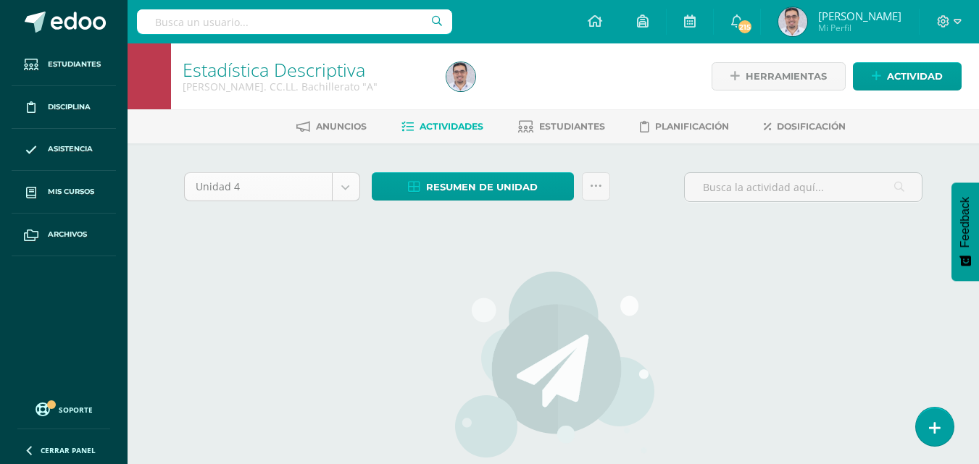
click at [367, 204] on body "Estudiantes Disciplina Asistencia Mis cursos Archivos Soporte Ayuda Reportar un…" at bounding box center [489, 311] width 979 height 622
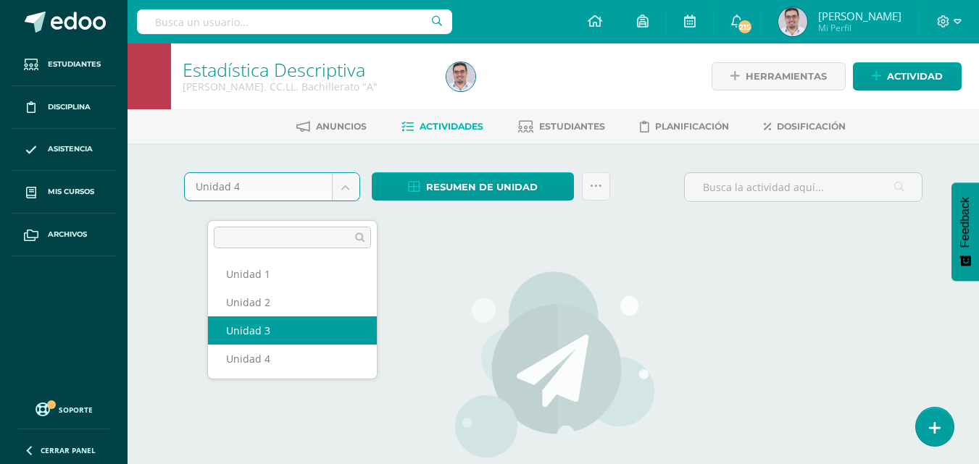
select select "Unidad 3"
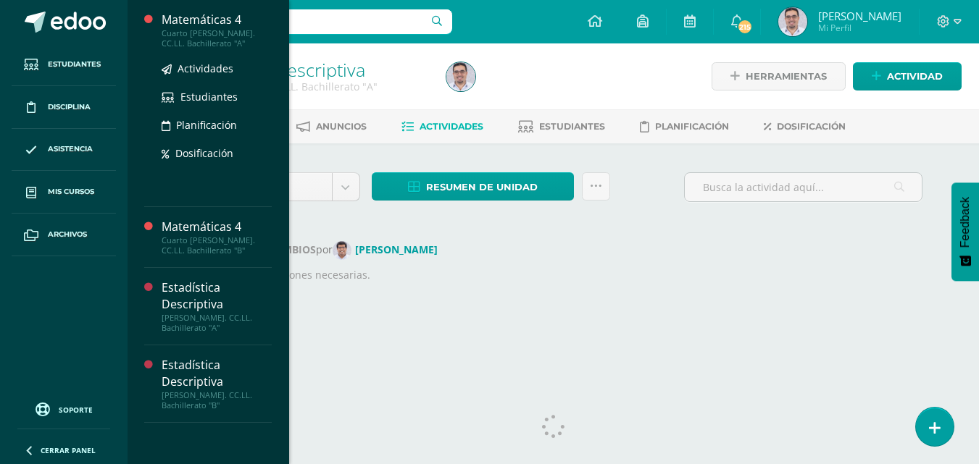
click at [272, 25] on div "Matemáticas 4" at bounding box center [217, 20] width 110 height 17
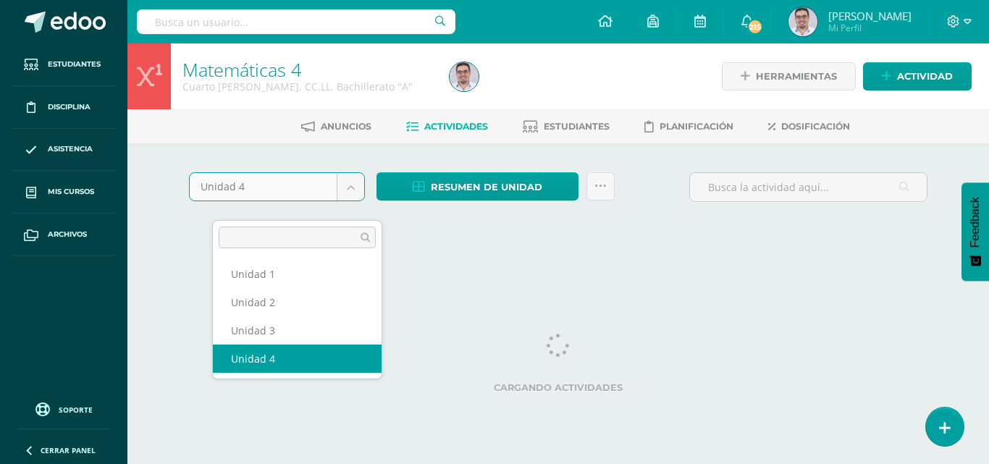
click at [367, 203] on body "Estudiantes Disciplina Asistencia Mis cursos Archivos Soporte Ayuda Reportar un…" at bounding box center [494, 135] width 989 height 270
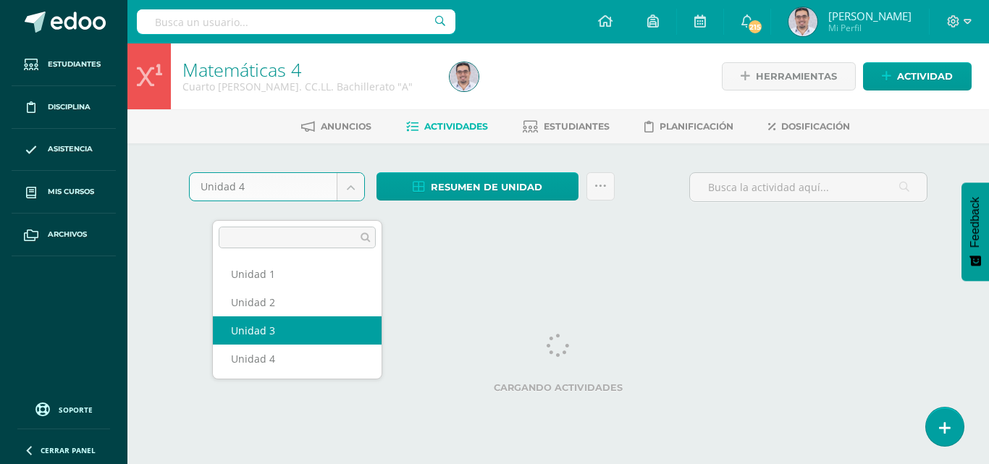
select select "Unidad 3"
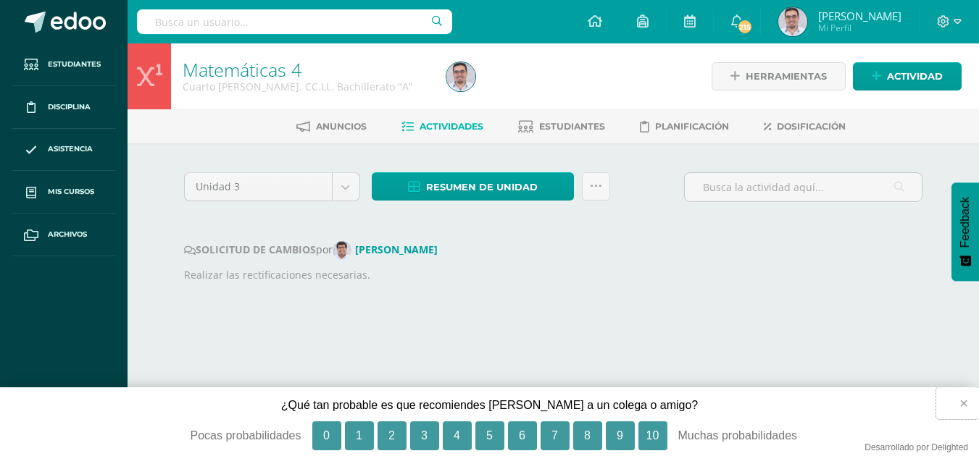
click at [959, 403] on button "×" at bounding box center [957, 404] width 43 height 32
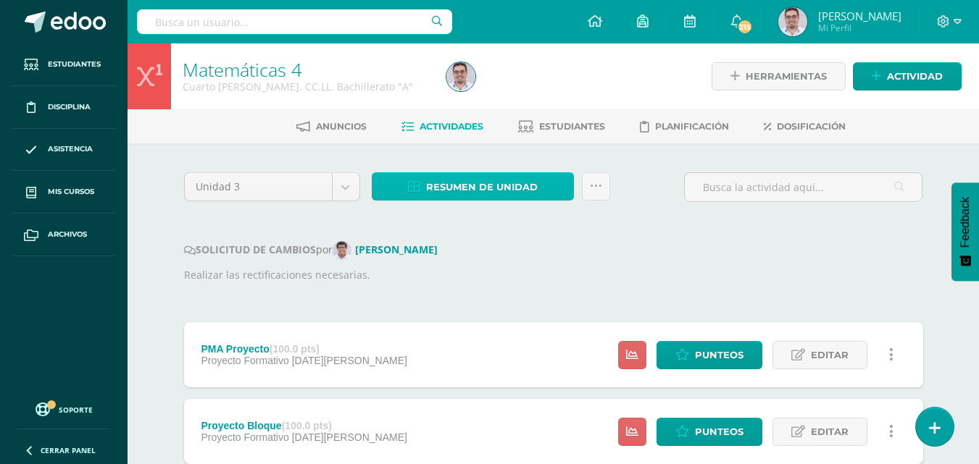
click at [527, 201] on span "Resumen de unidad" at bounding box center [482, 187] width 112 height 27
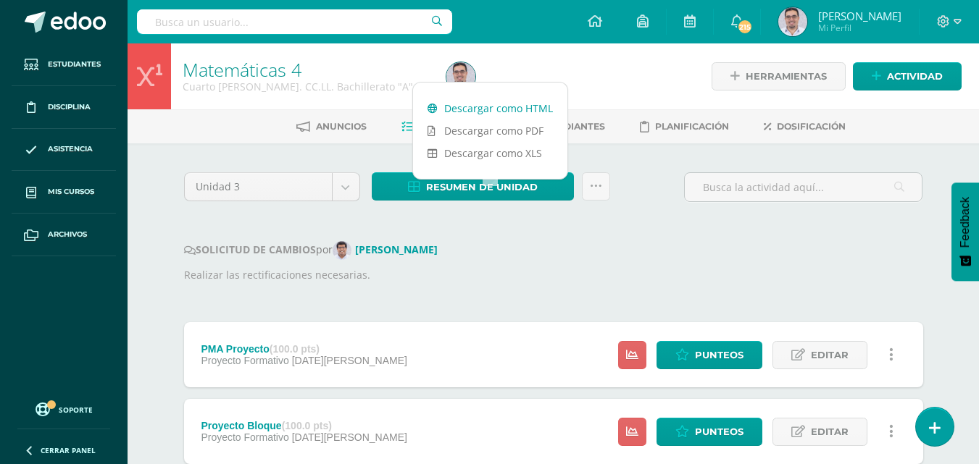
click at [506, 106] on link "Descargar como HTML" at bounding box center [490, 108] width 154 height 22
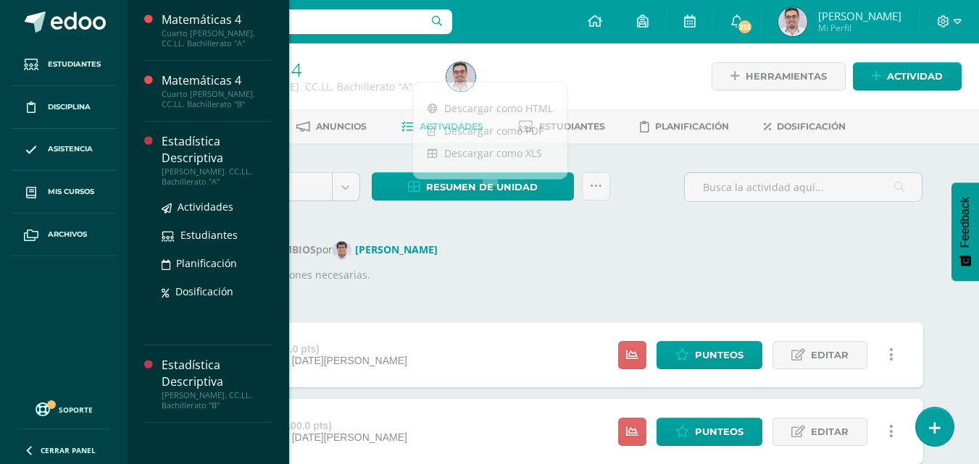
click at [272, 167] on div "[PERSON_NAME]. CC.LL. Bachillerato "A"" at bounding box center [217, 177] width 110 height 20
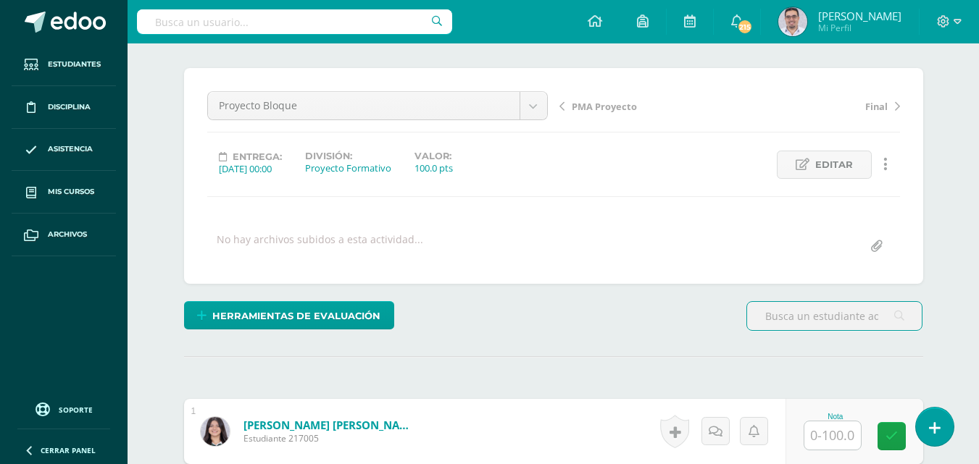
scroll to position [311, 0]
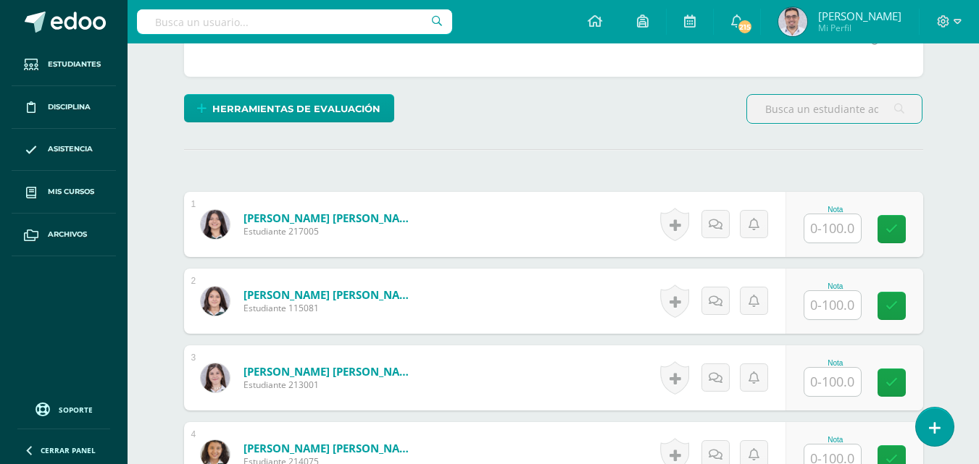
click at [852, 243] on input "text" at bounding box center [832, 228] width 56 height 28
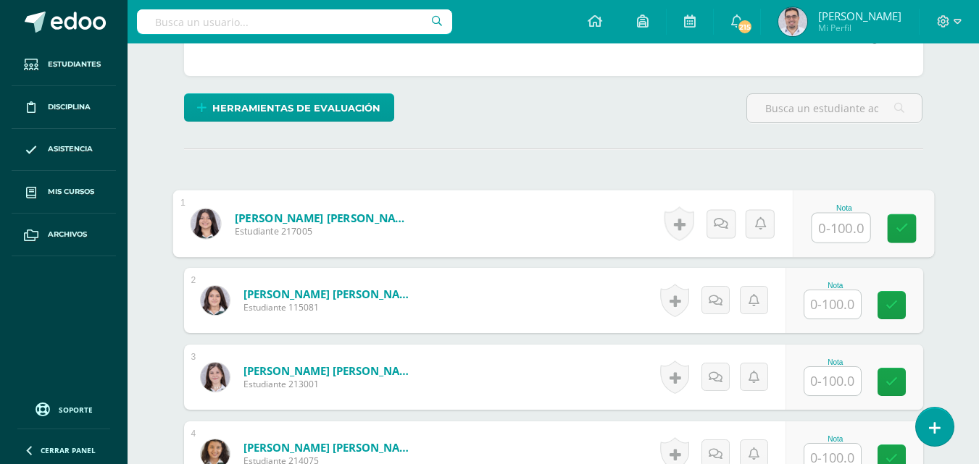
scroll to position [313, 0]
type input "98"
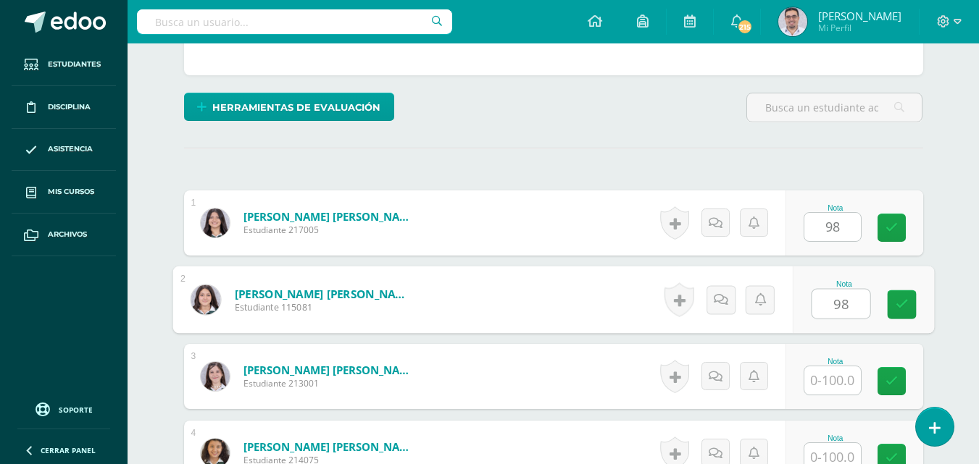
type input "98"
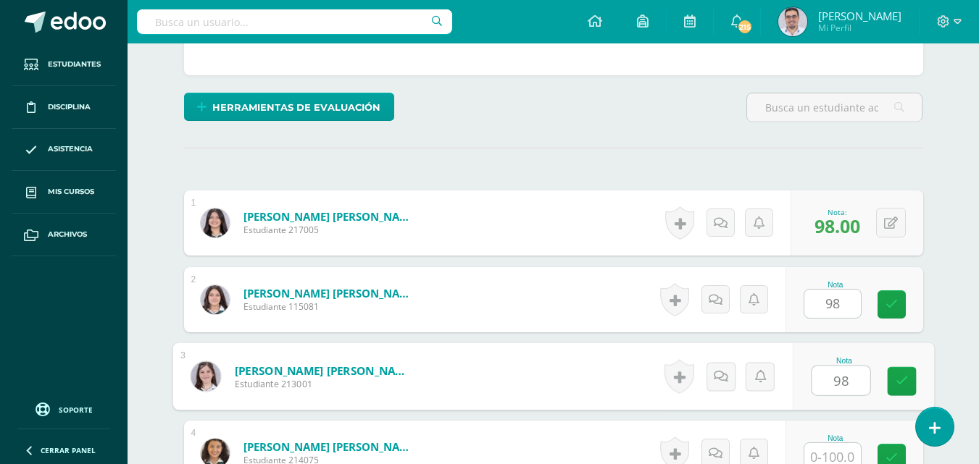
type input "98"
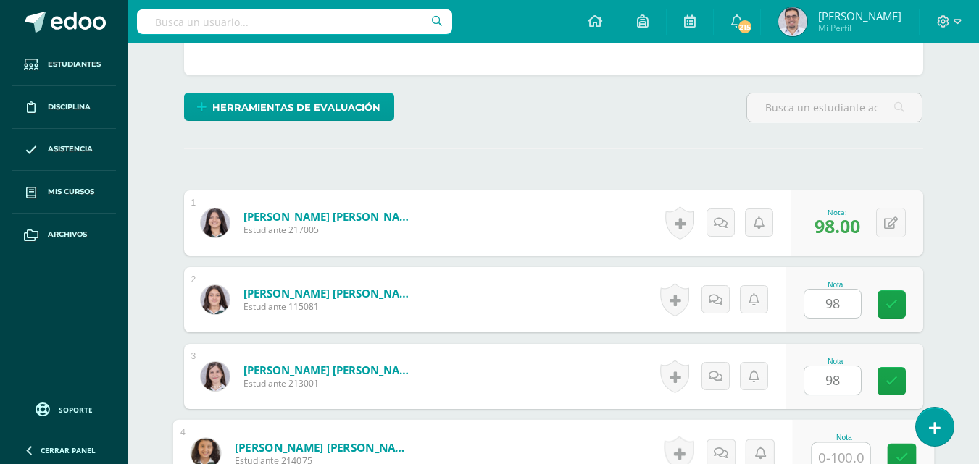
scroll to position [605, 0]
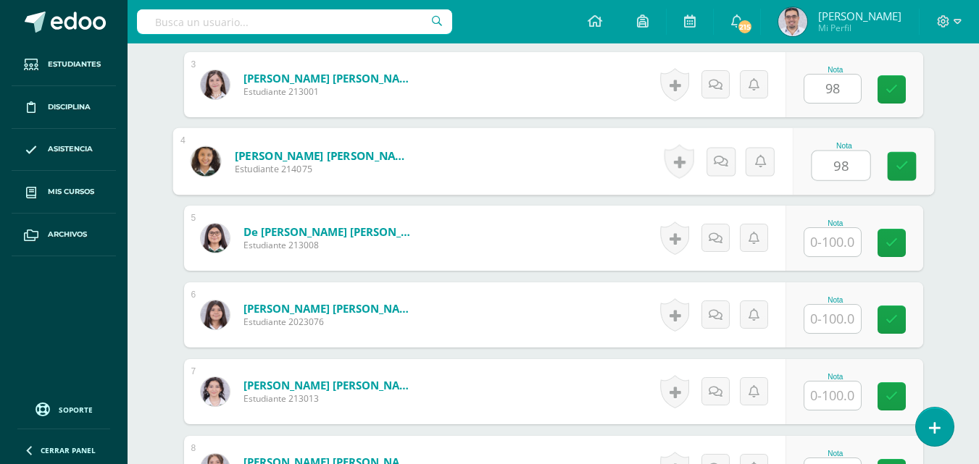
type input "98"
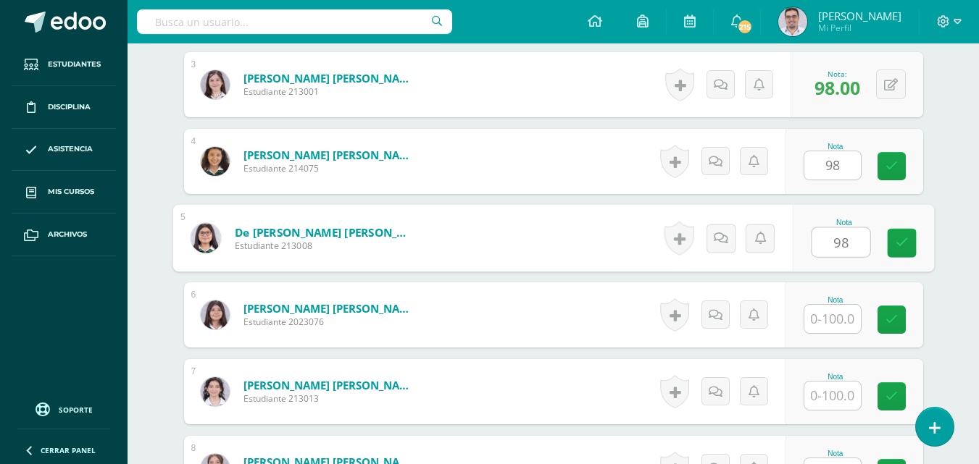
type input "98"
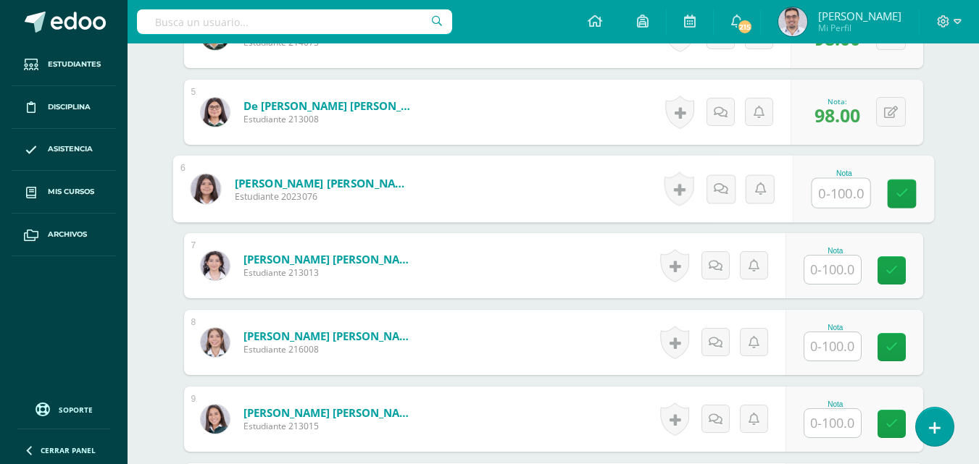
scroll to position [822, 0]
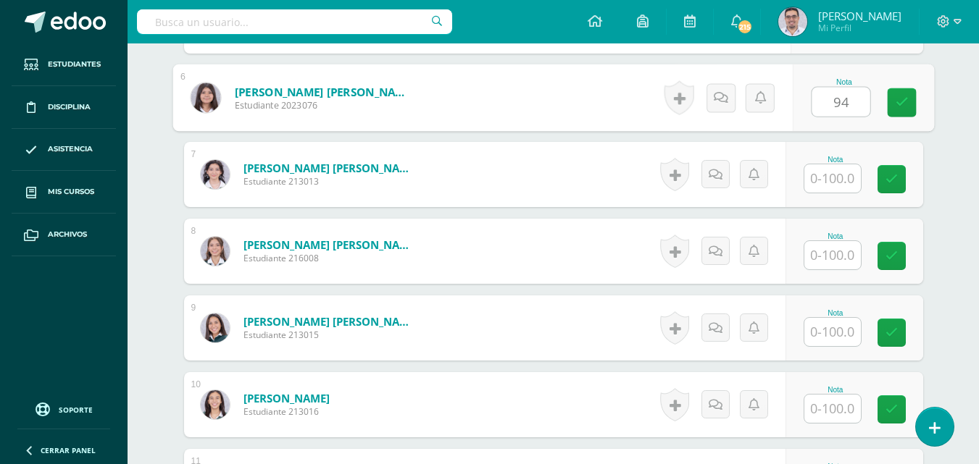
type input "94"
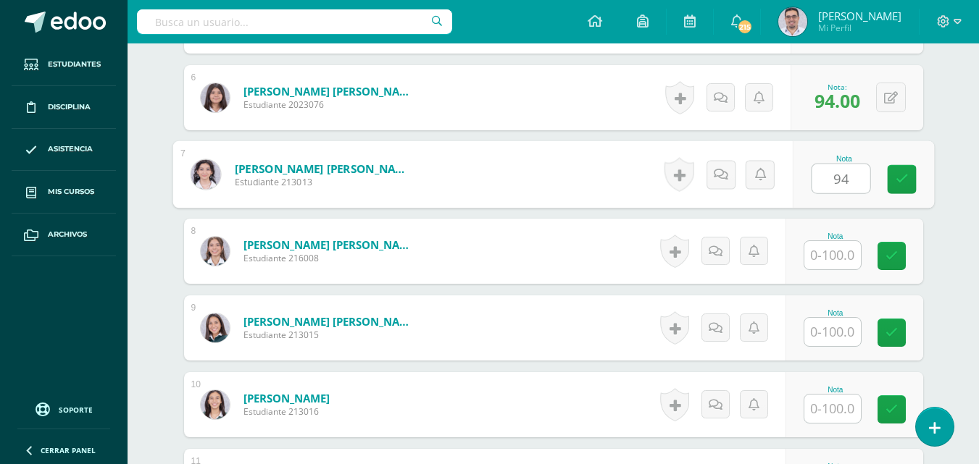
type input "94"
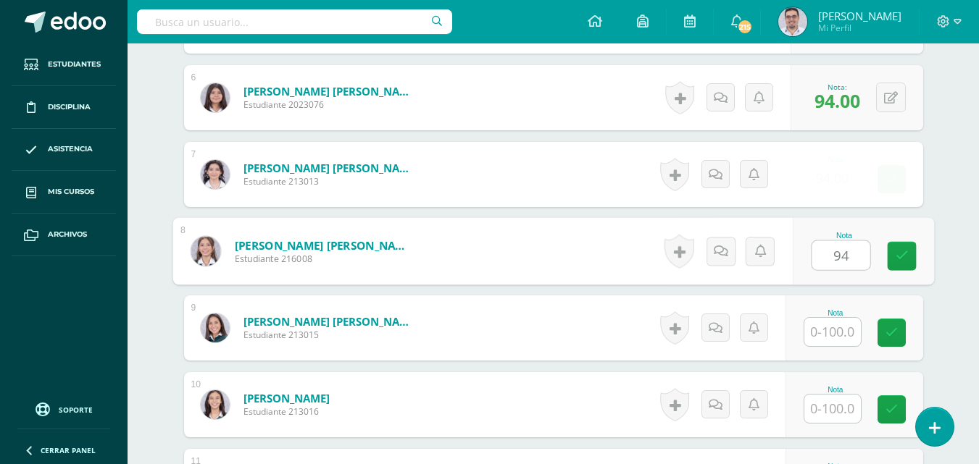
type input "94"
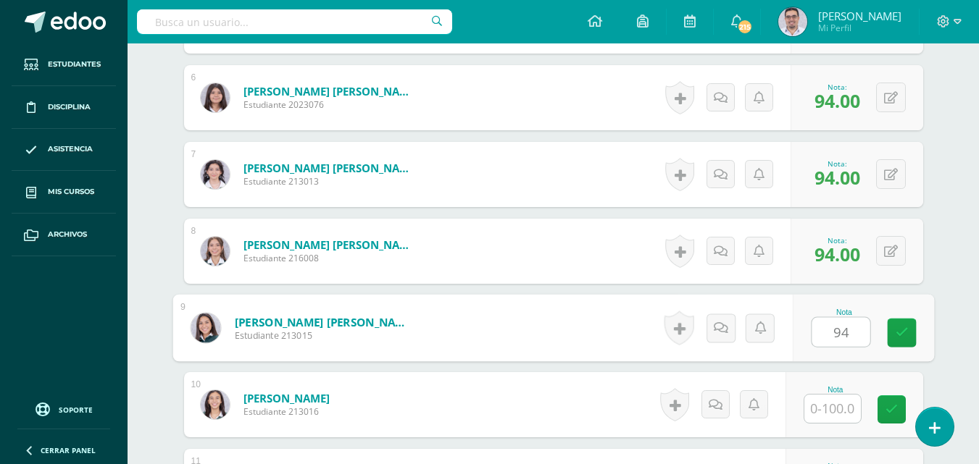
type input "94"
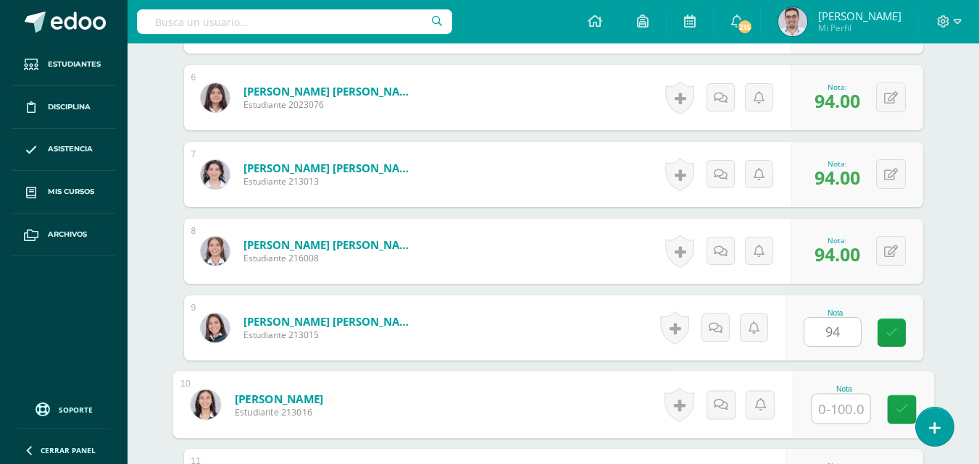
scroll to position [1083, 0]
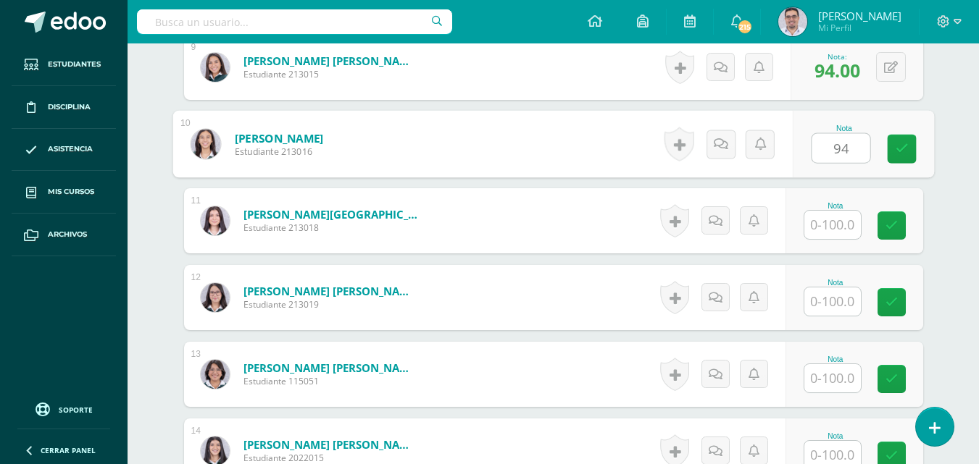
type input "94"
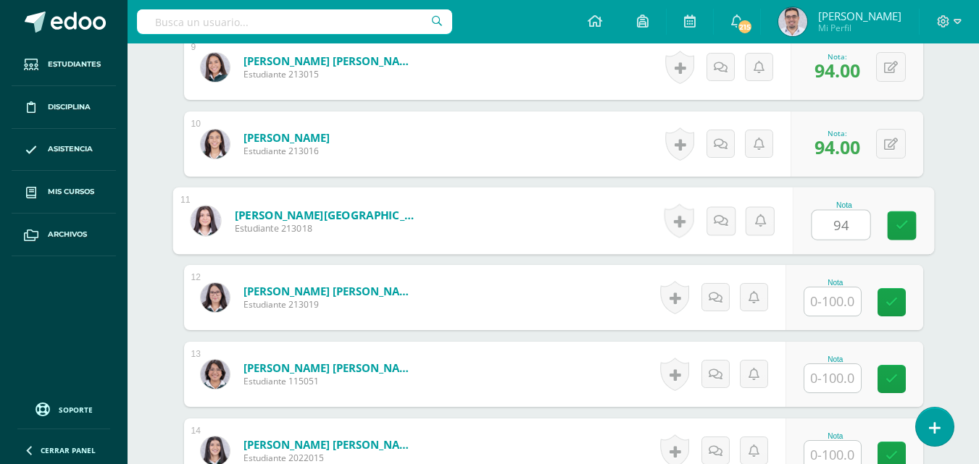
type input "94"
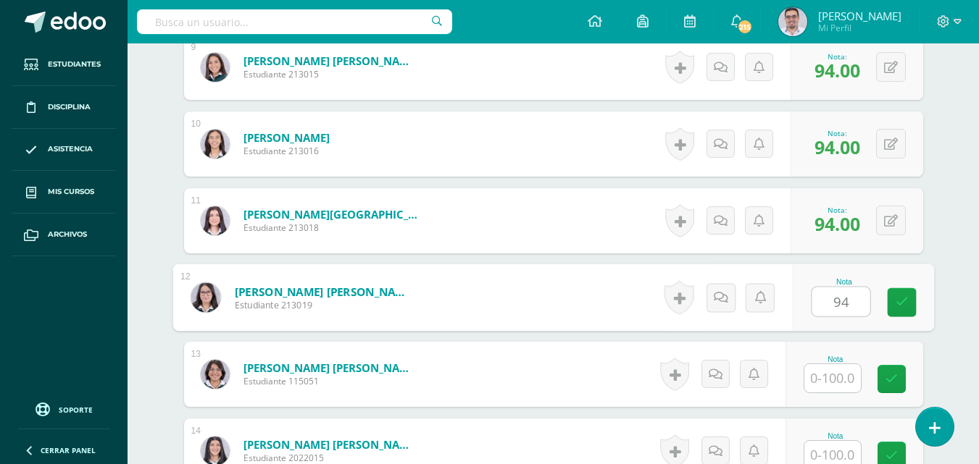
type input "94"
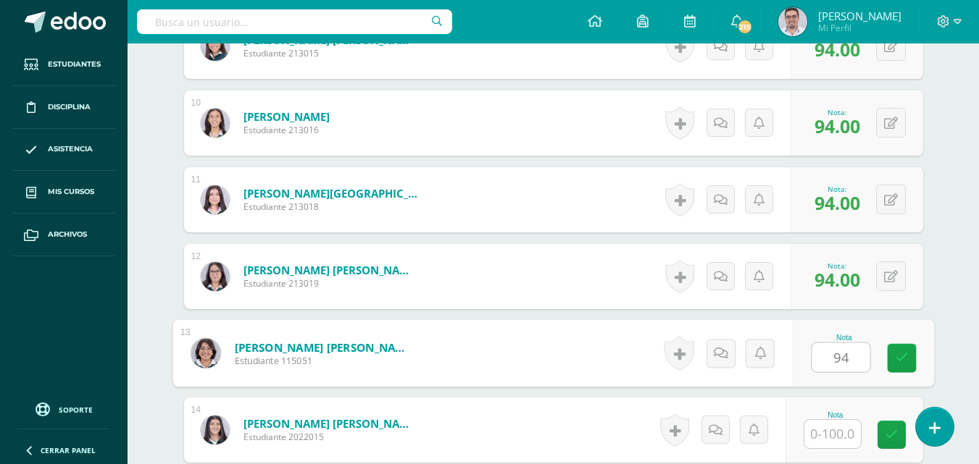
type input "94"
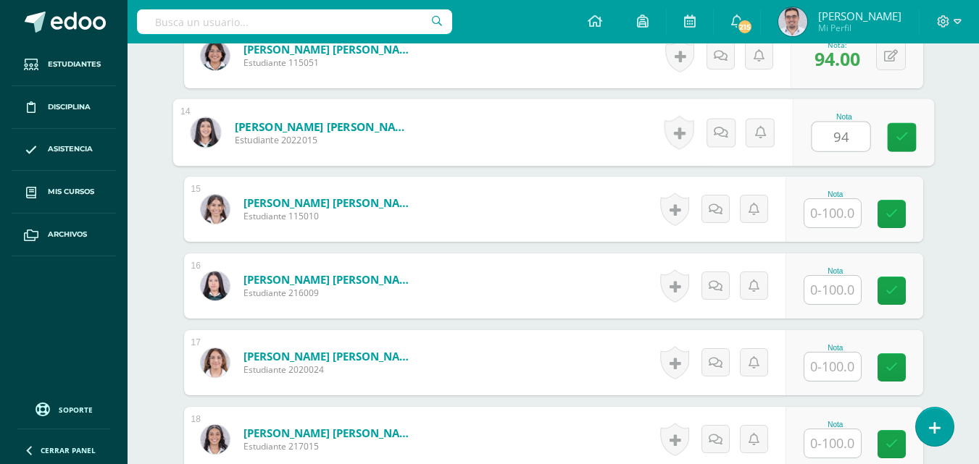
type input "94"
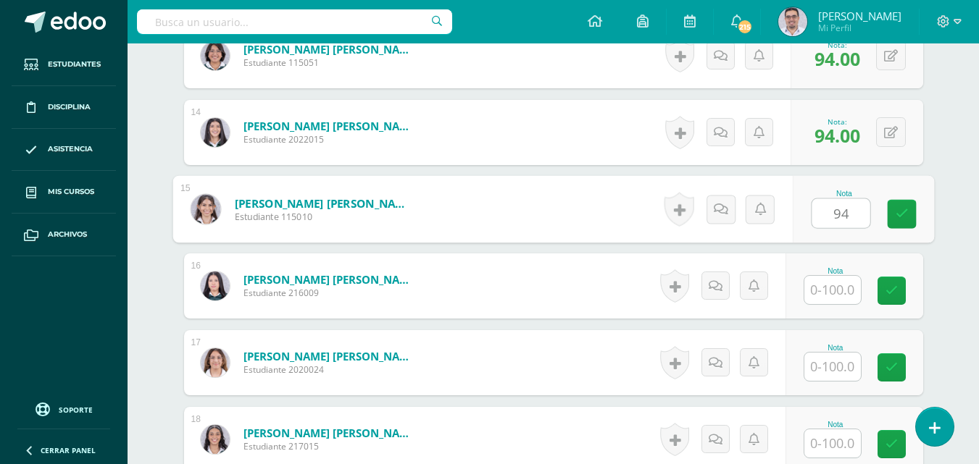
type input "94"
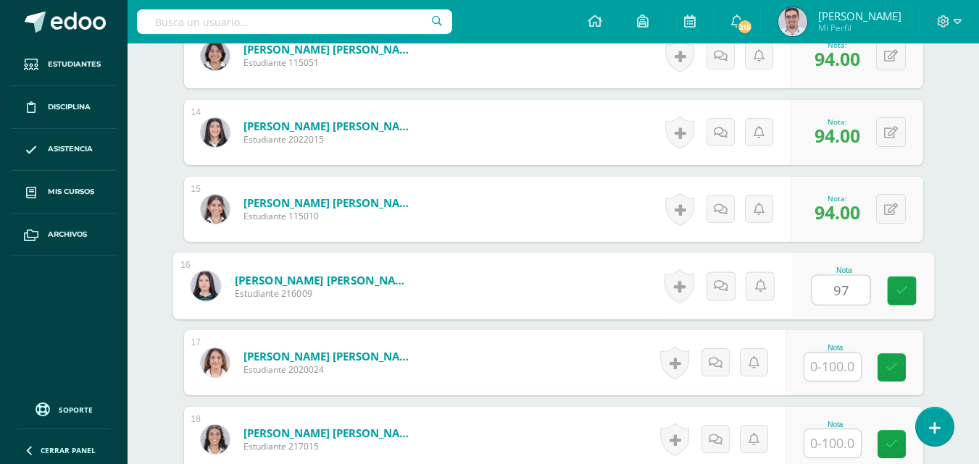
type input "9"
type input "98"
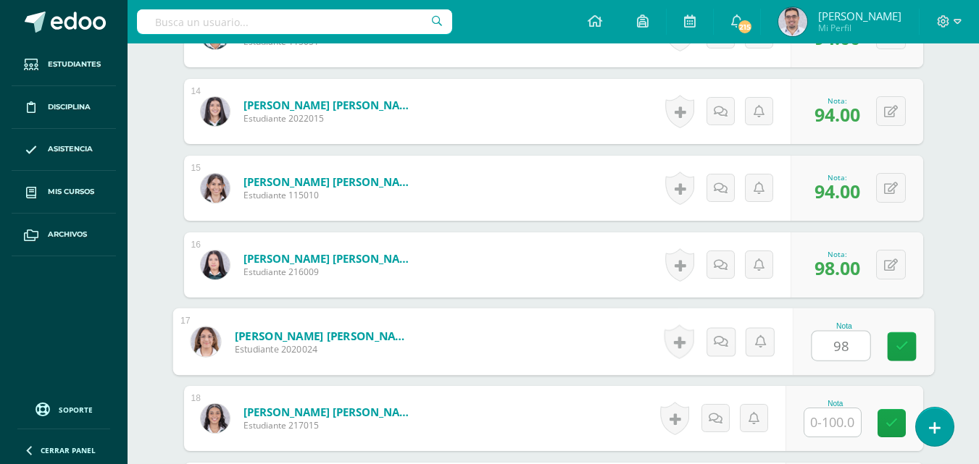
type input "98"
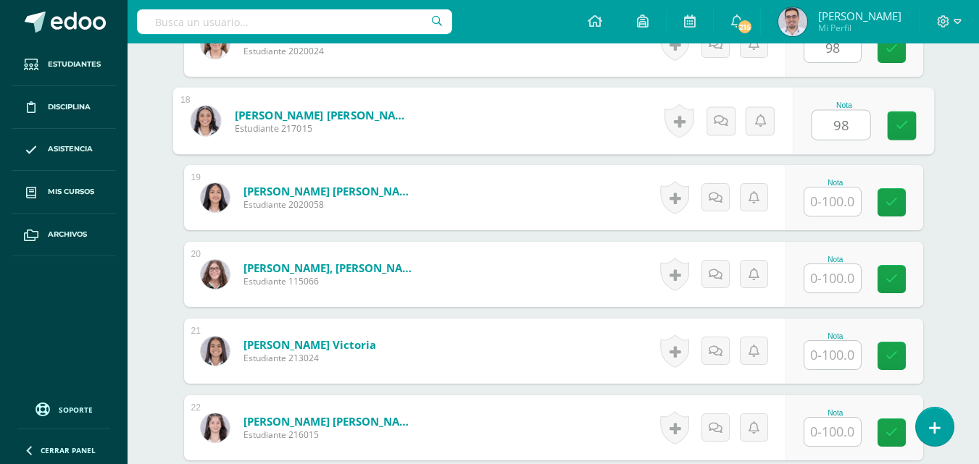
type input "98"
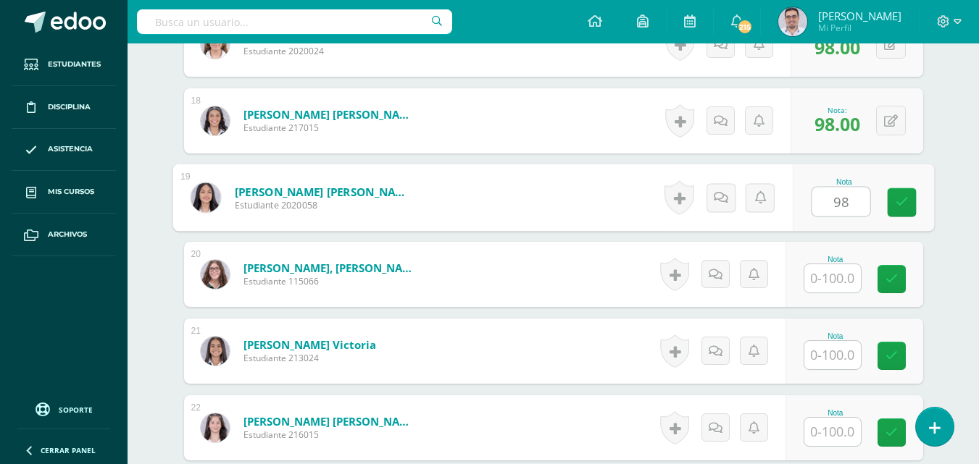
type input "98"
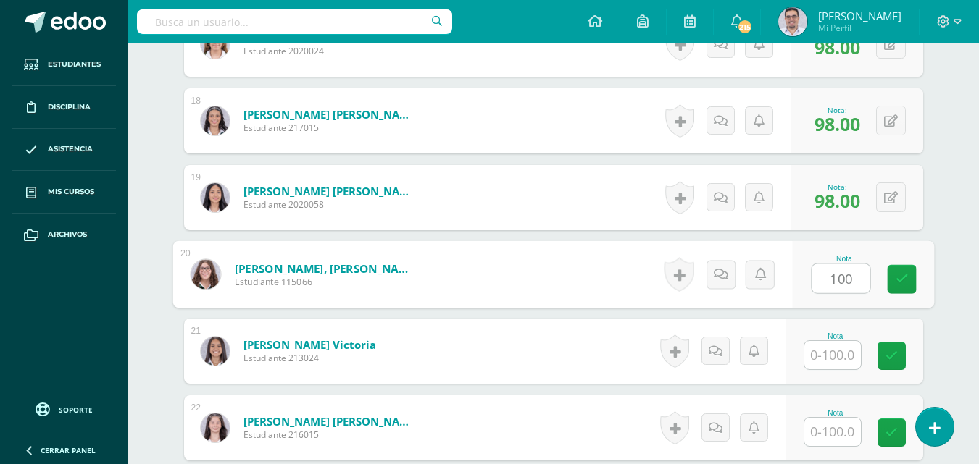
type input "100"
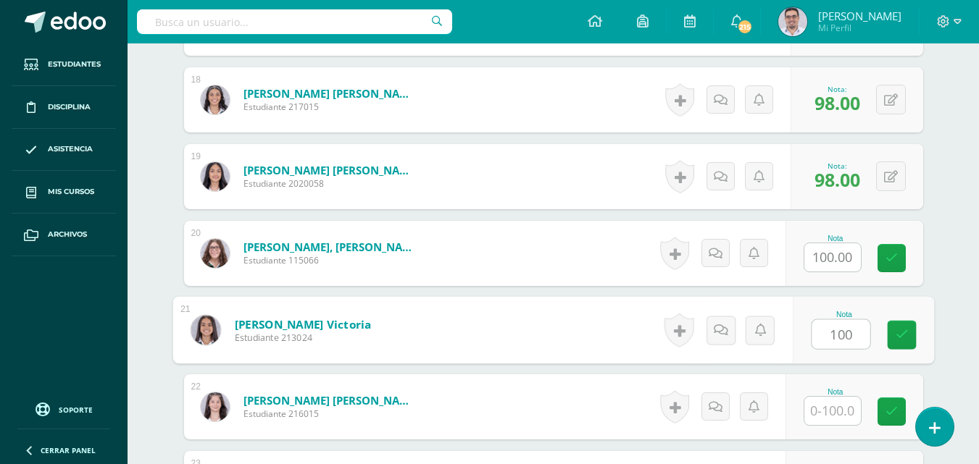
type input "100"
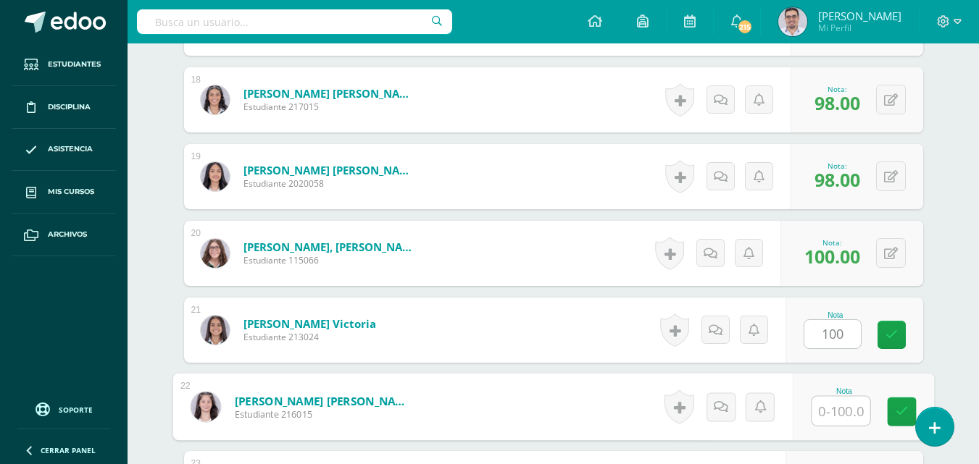
scroll to position [2039, 0]
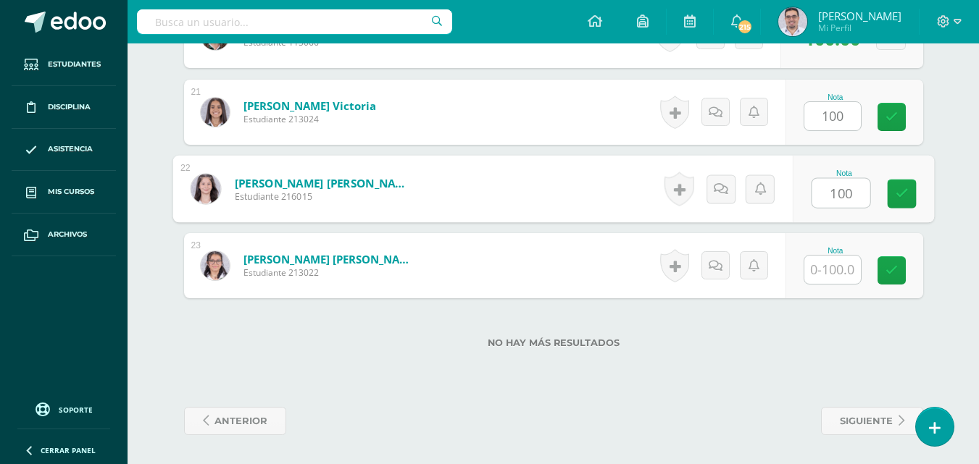
type input "100"
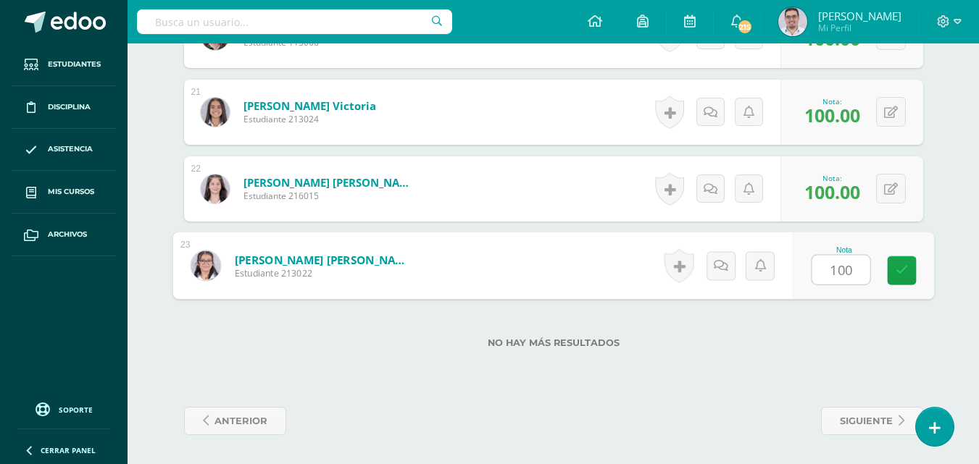
type input "100"
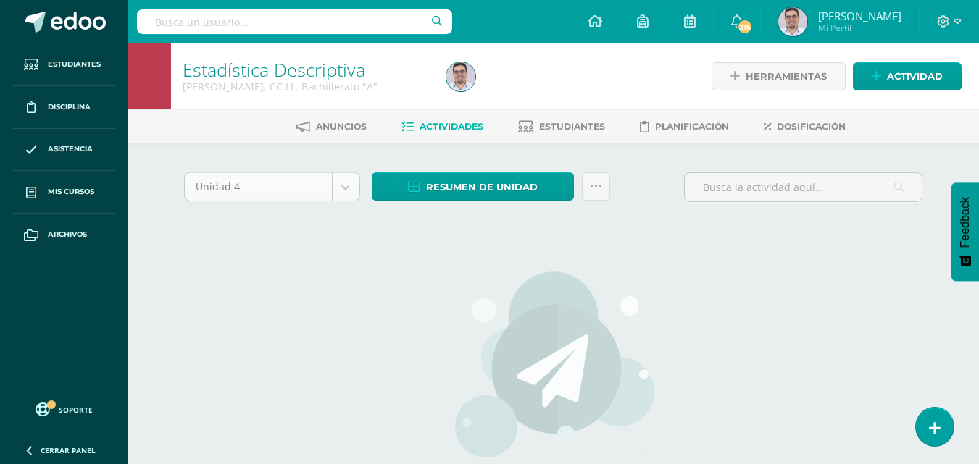
click at [366, 206] on body "Estudiantes Disciplina Asistencia Mis cursos Archivos Soporte Ayuda Reportar un…" at bounding box center [489, 311] width 979 height 622
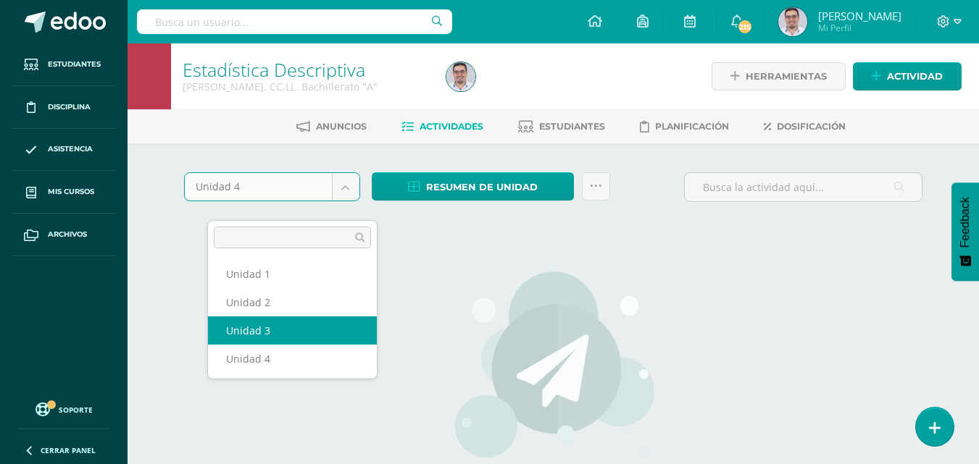
select select "Unidad 3"
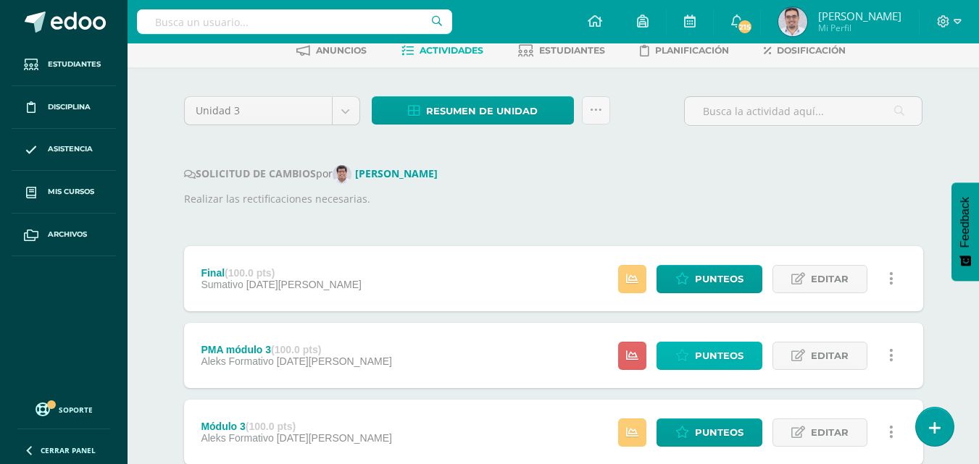
scroll to position [72, 0]
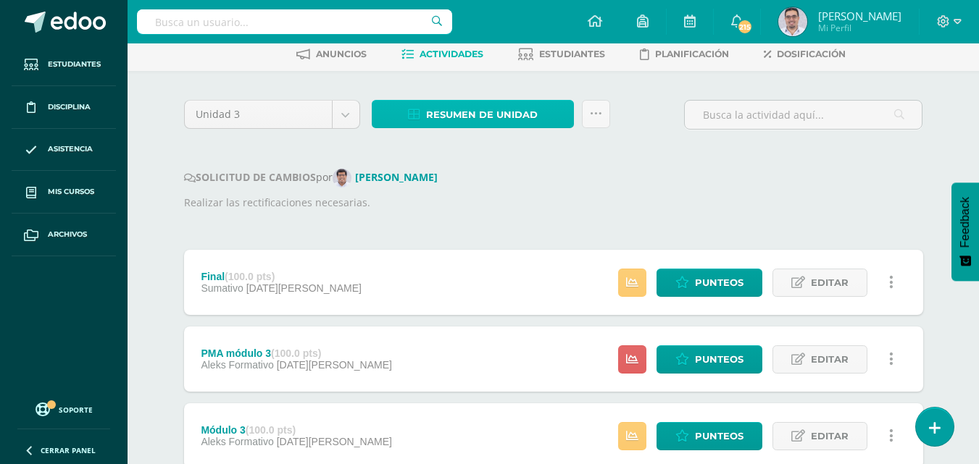
click at [537, 128] on span "Resumen de unidad" at bounding box center [482, 114] width 112 height 27
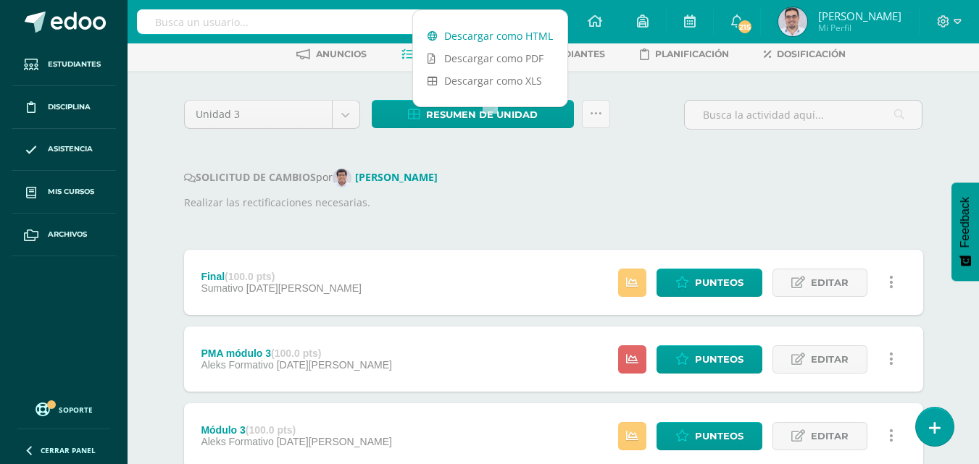
click at [493, 30] on link "Descargar como HTML" at bounding box center [490, 36] width 154 height 22
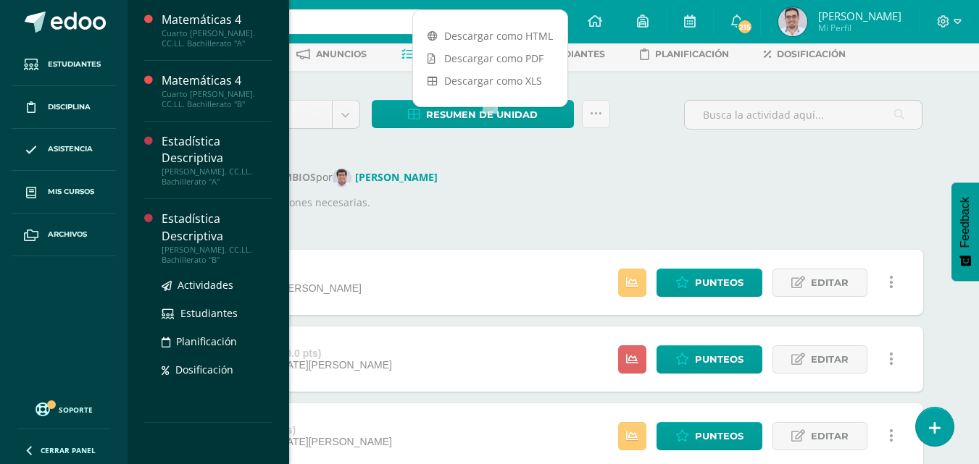
click at [227, 211] on div "Estadística Descriptiva" at bounding box center [217, 227] width 110 height 33
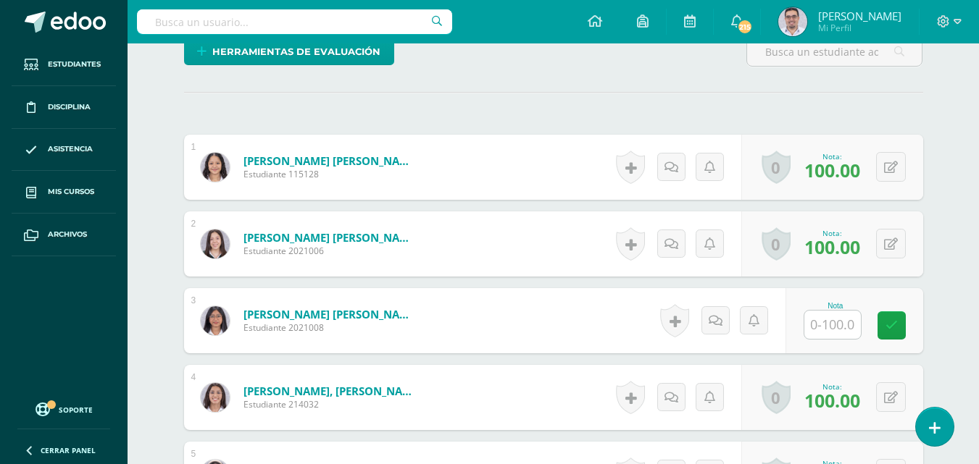
scroll to position [443, 0]
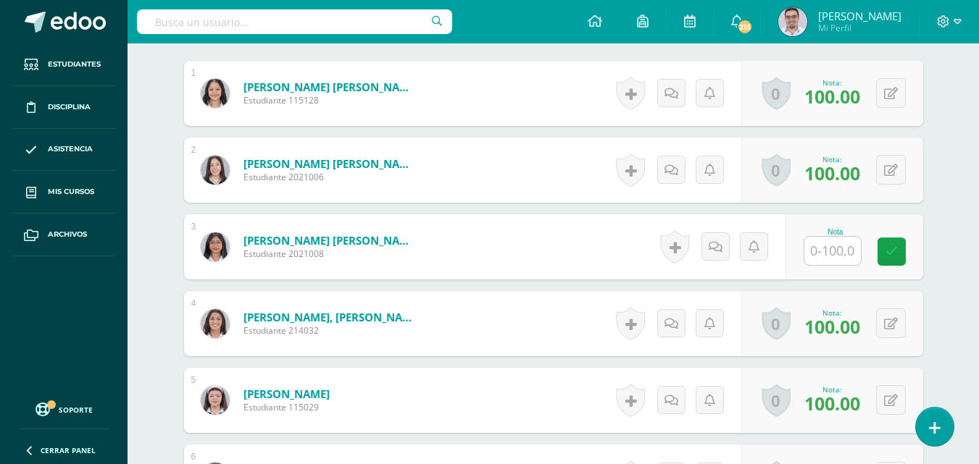
click at [841, 265] on input "text" at bounding box center [832, 251] width 56 height 28
type input "100"
click at [904, 267] on link at bounding box center [901, 252] width 29 height 29
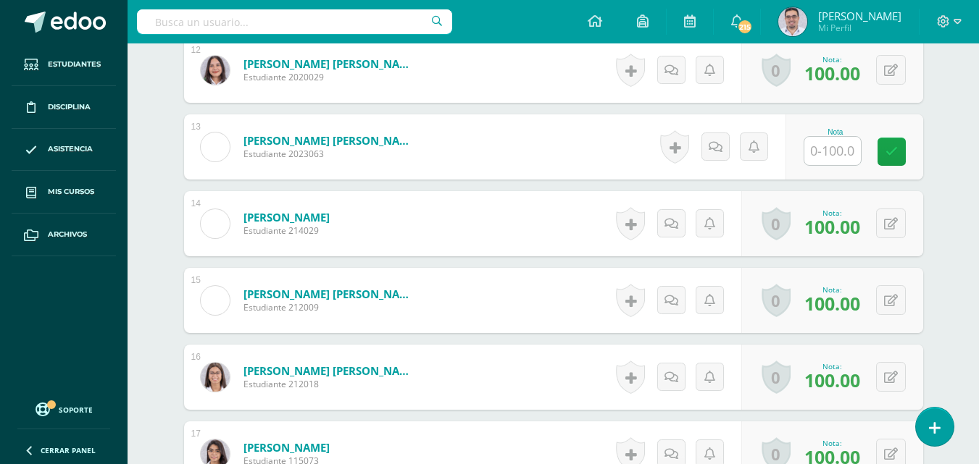
scroll to position [1312, 0]
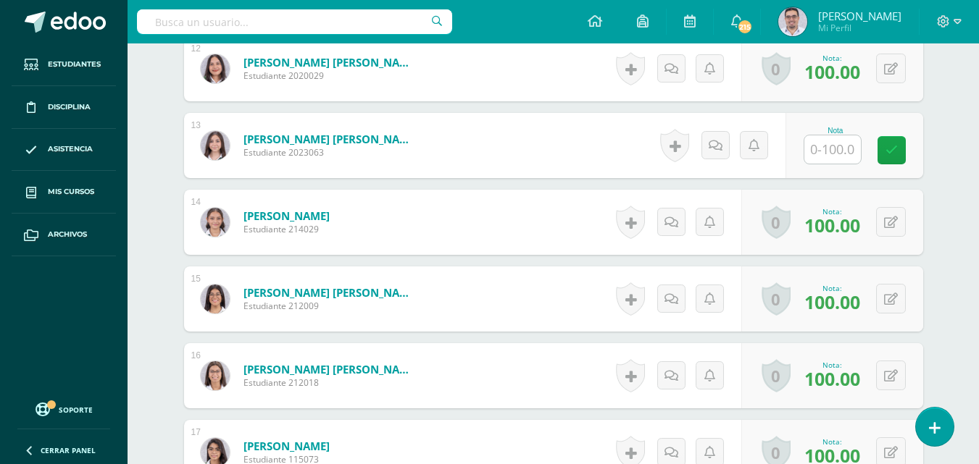
click at [839, 164] on input "text" at bounding box center [832, 149] width 56 height 28
type input "100"
click at [916, 165] on link at bounding box center [901, 150] width 29 height 29
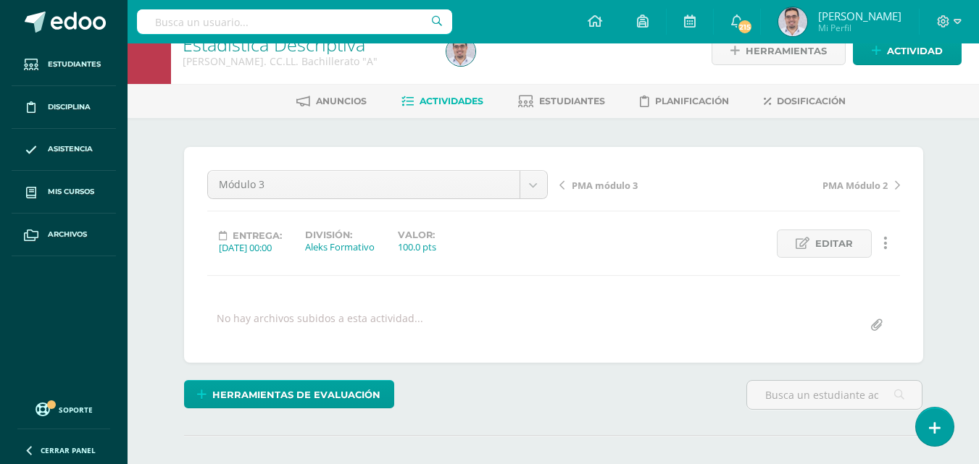
scroll to position [0, 0]
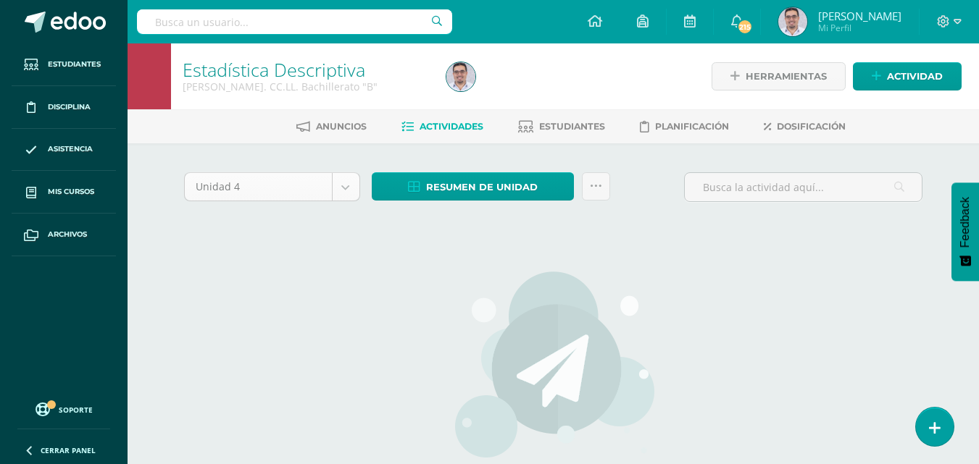
click at [364, 203] on body "Estudiantes Disciplina Asistencia Mis cursos Archivos Soporte Ayuda Reportar un…" at bounding box center [489, 311] width 979 height 622
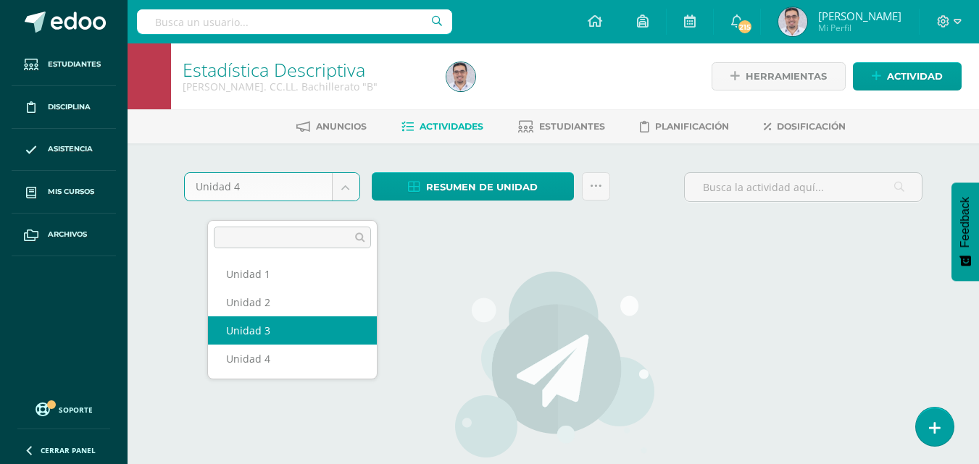
select select "Unidad 3"
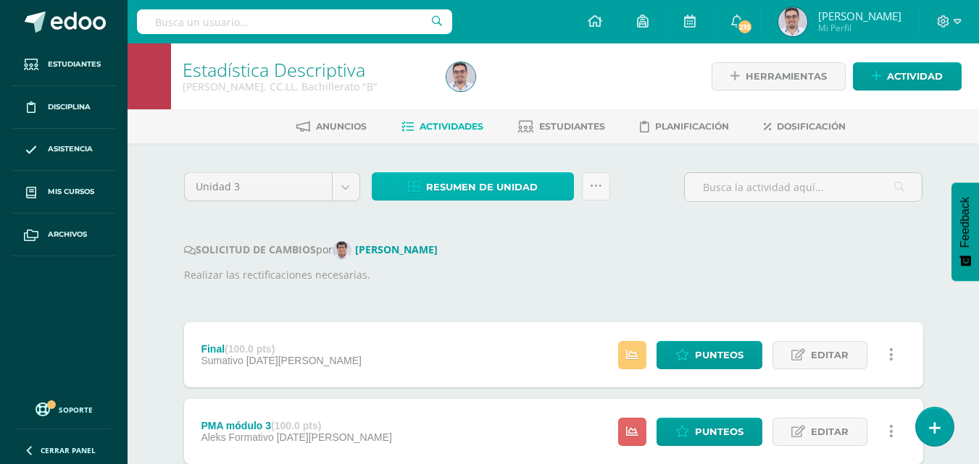
click at [479, 201] on span "Resumen de unidad" at bounding box center [482, 187] width 112 height 27
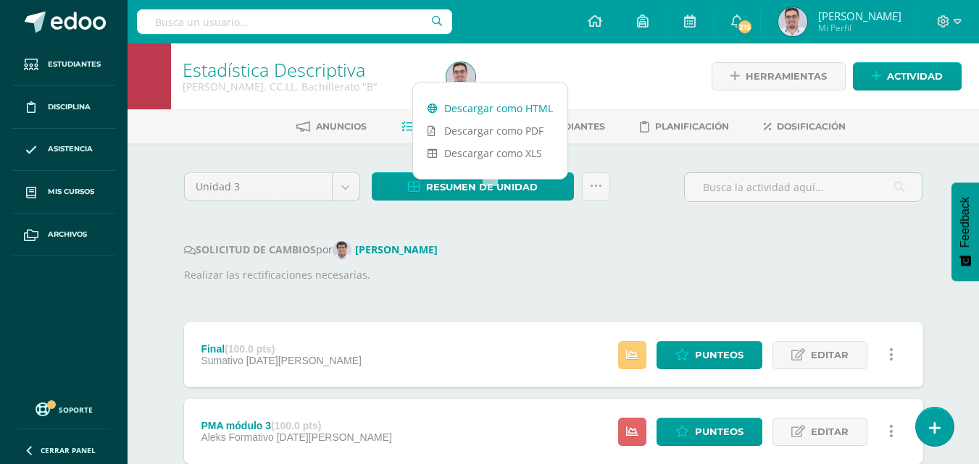
click at [495, 109] on link "Descargar como HTML" at bounding box center [490, 108] width 154 height 22
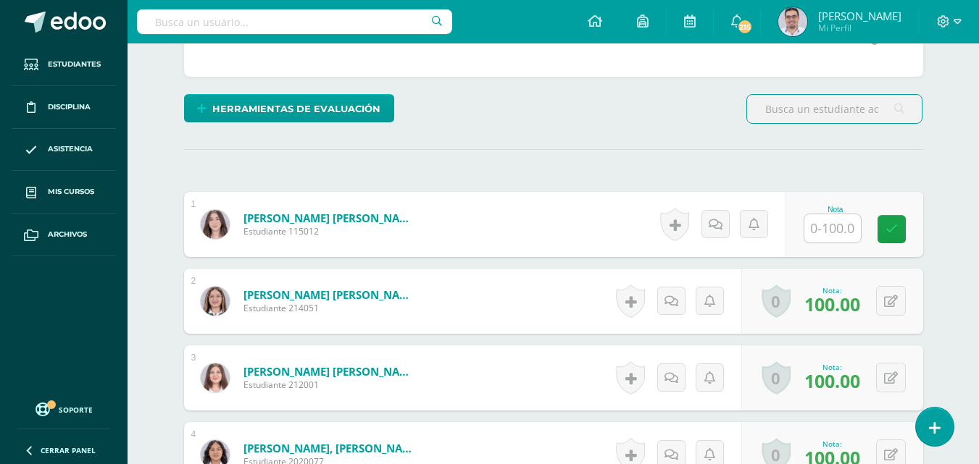
scroll to position [312, 0]
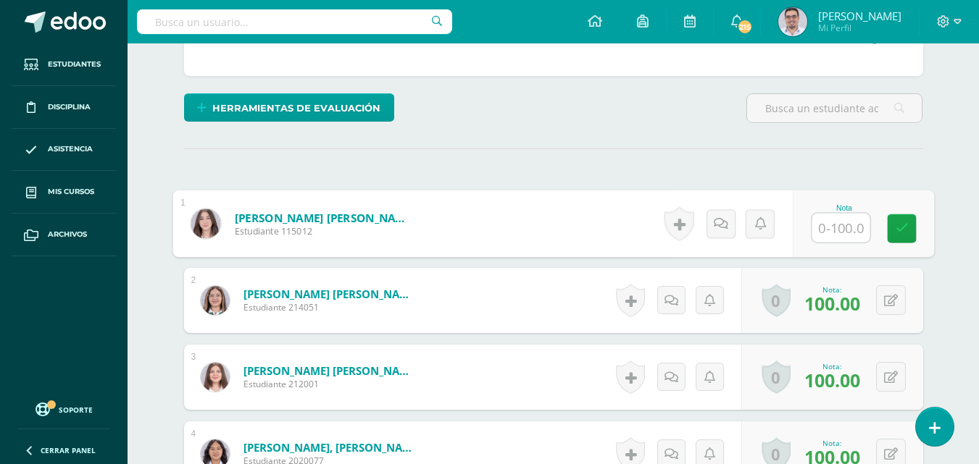
click at [843, 243] on input "text" at bounding box center [840, 228] width 58 height 29
type input "100"
click at [908, 234] on icon at bounding box center [901, 228] width 13 height 12
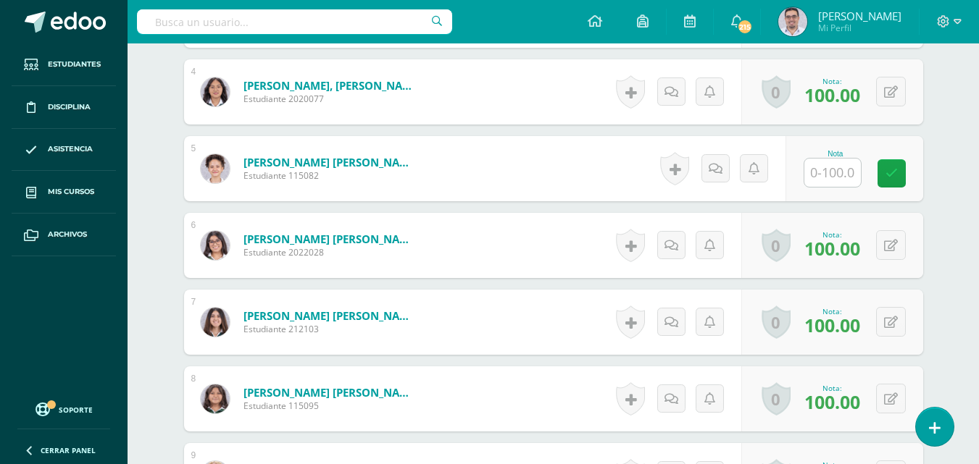
scroll to position [675, 0]
click at [826, 186] on input "text" at bounding box center [832, 172] width 56 height 28
type input "100"
click at [903, 188] on link at bounding box center [901, 173] width 29 height 29
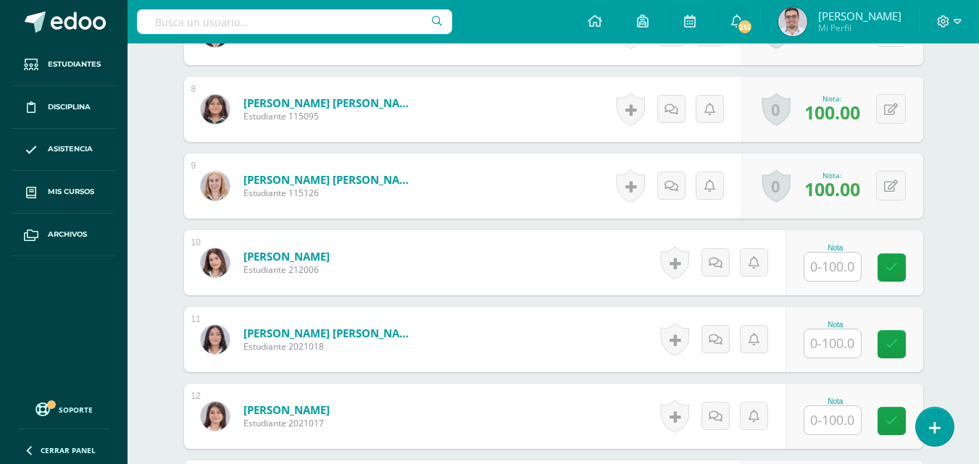
scroll to position [965, 0]
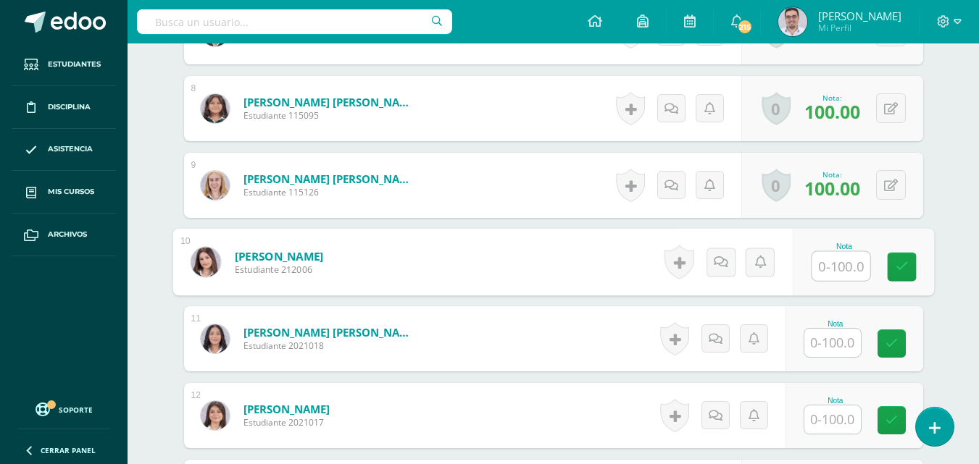
click at [839, 281] on input "text" at bounding box center [840, 266] width 58 height 29
type input "100"
click at [902, 282] on link at bounding box center [901, 267] width 29 height 29
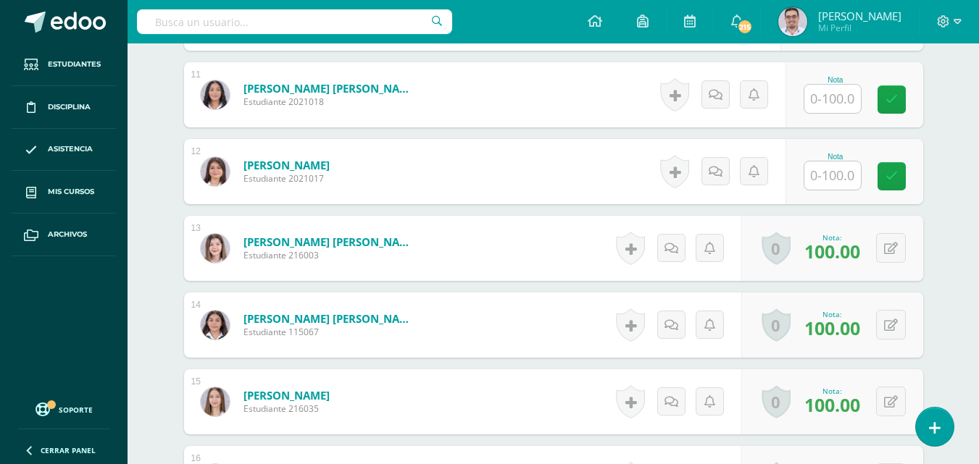
scroll to position [1255, 0]
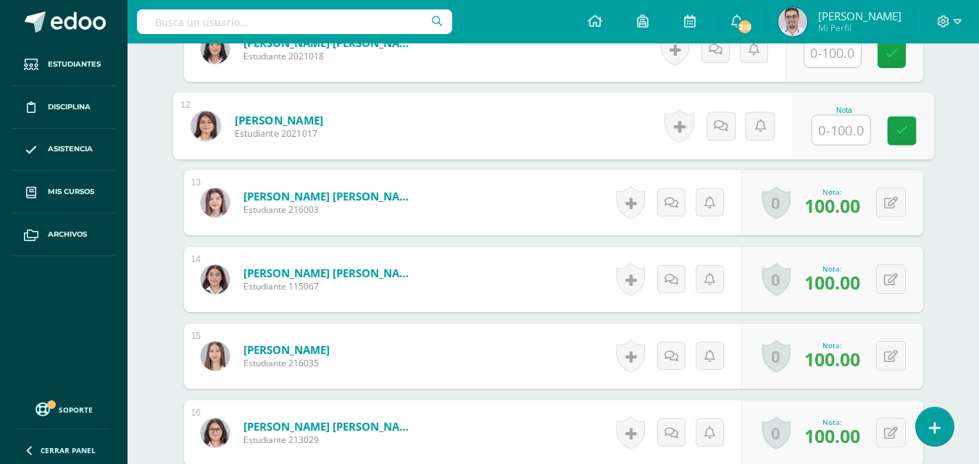
click at [835, 145] on input "text" at bounding box center [840, 130] width 58 height 29
type input "0"
click at [916, 146] on link at bounding box center [901, 131] width 29 height 29
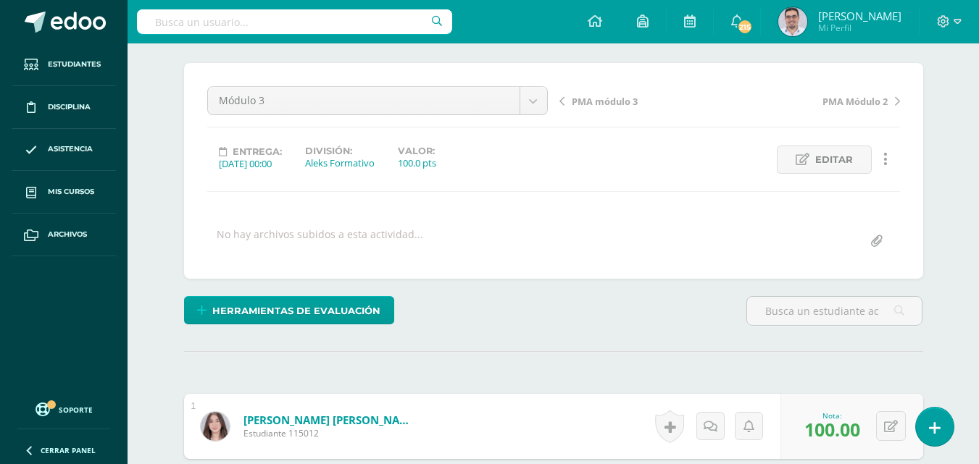
scroll to position [99, 0]
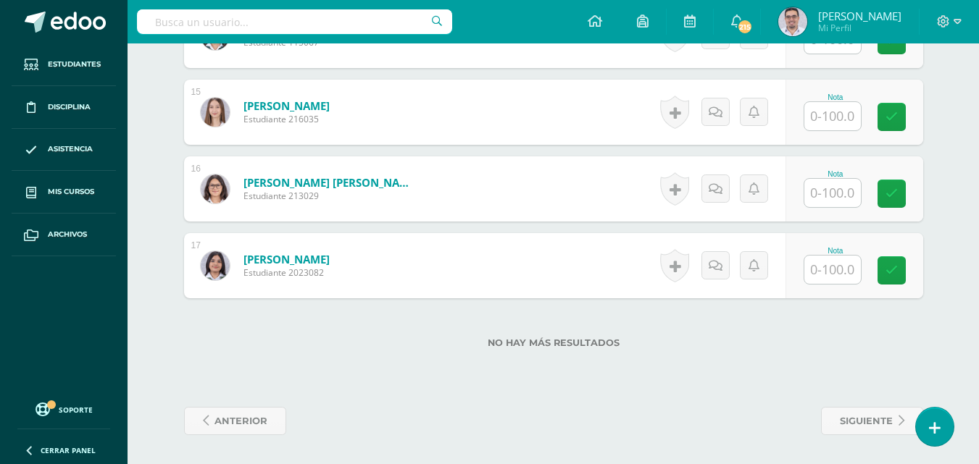
scroll to position [1620, 0]
click at [852, 256] on input "text" at bounding box center [832, 270] width 56 height 28
type input "100"
click at [906, 264] on icon at bounding box center [901, 270] width 13 height 12
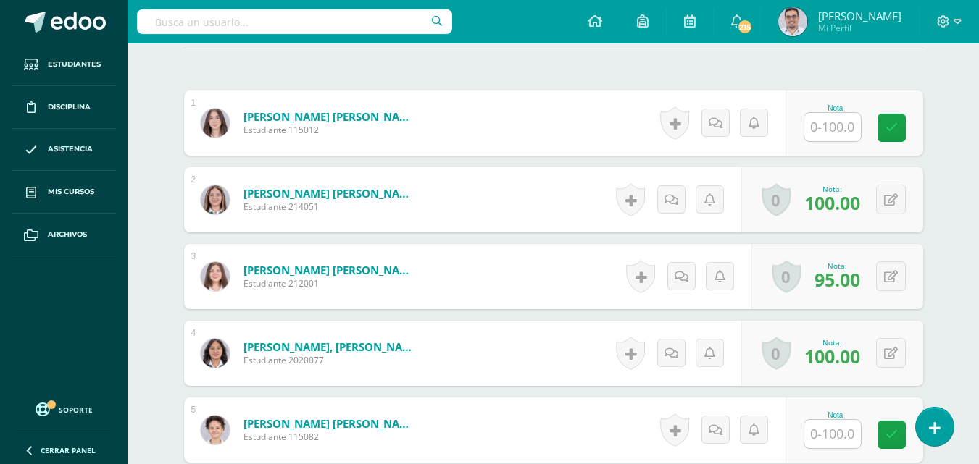
scroll to position [414, 0]
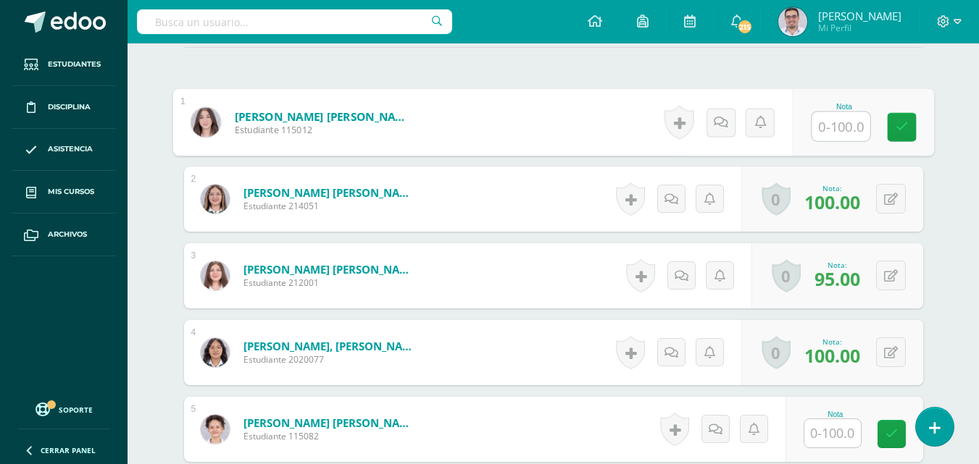
click at [858, 141] on input "text" at bounding box center [840, 126] width 58 height 29
type input "100"
click at [902, 141] on link at bounding box center [901, 126] width 29 height 29
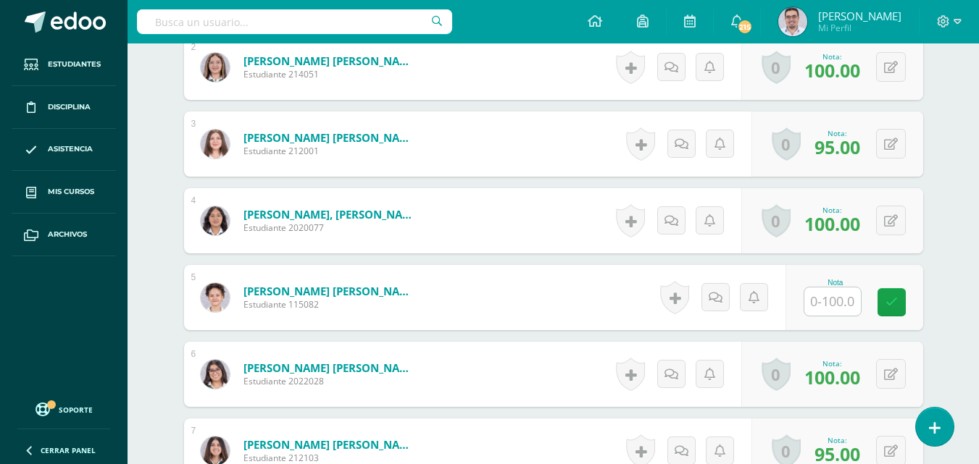
scroll to position [632, 0]
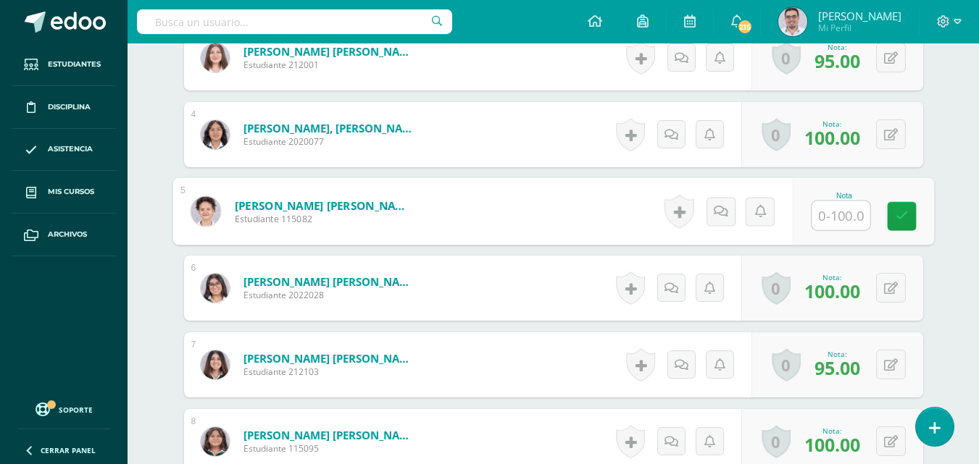
click at [826, 230] on input "text" at bounding box center [840, 215] width 58 height 29
type input "100"
click at [907, 222] on icon at bounding box center [901, 216] width 13 height 12
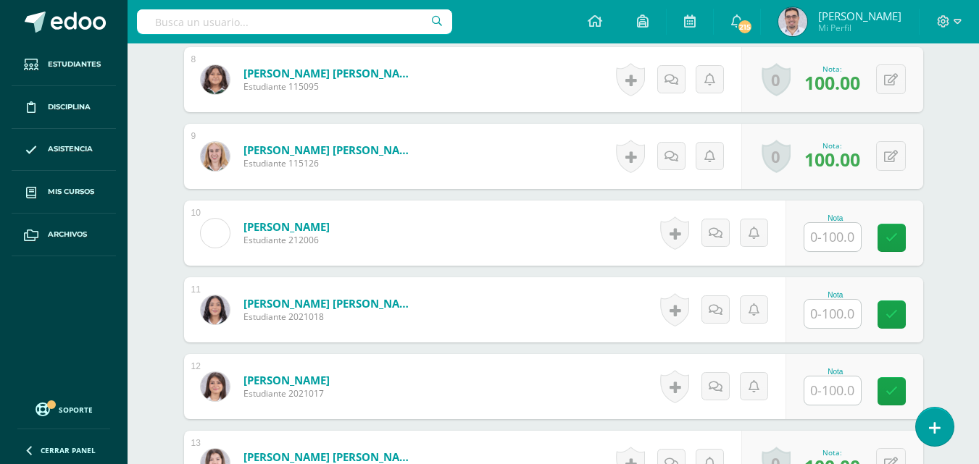
scroll to position [1066, 0]
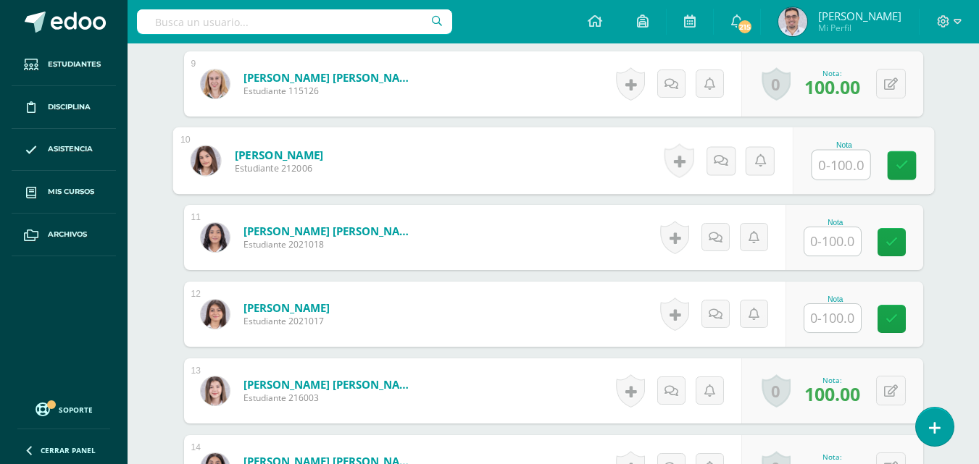
click at [847, 180] on input "text" at bounding box center [840, 165] width 58 height 29
type input "86"
click at [905, 172] on icon at bounding box center [901, 165] width 13 height 12
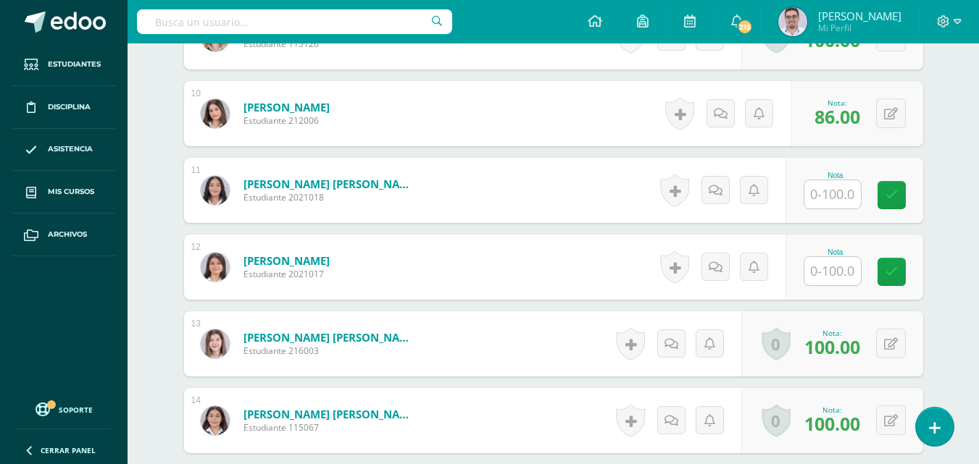
scroll to position [1139, 0]
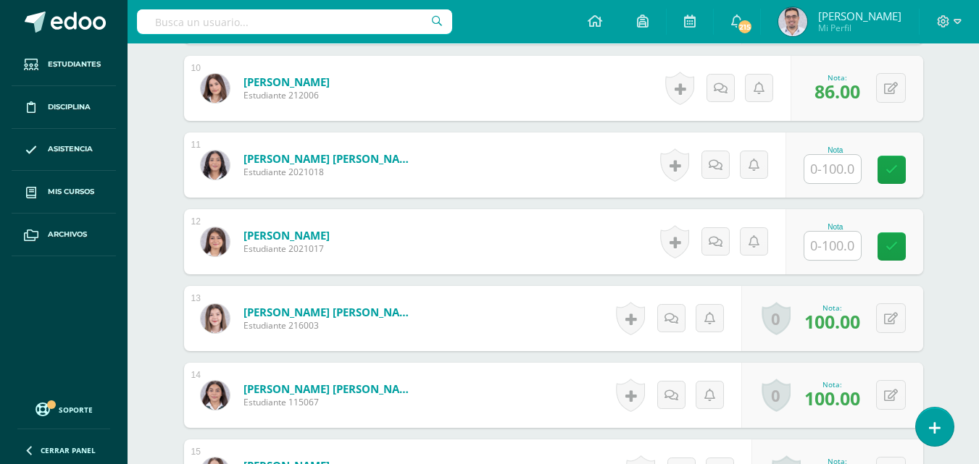
click at [839, 260] on input "text" at bounding box center [832, 246] width 56 height 28
type input "68"
click at [908, 253] on icon at bounding box center [901, 246] width 13 height 12
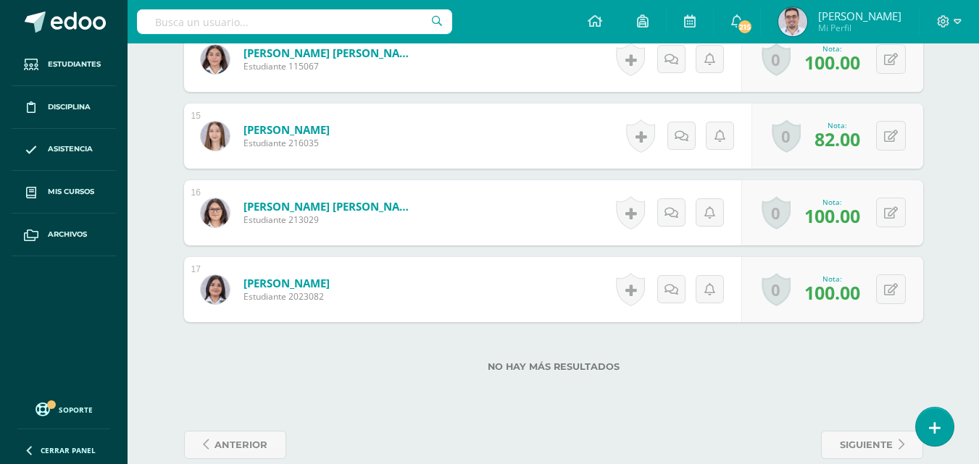
scroll to position [1041, 0]
